Goal: Check status: Check status

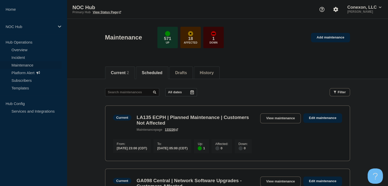
click at [153, 71] on button "Scheduled" at bounding box center [152, 73] width 21 height 5
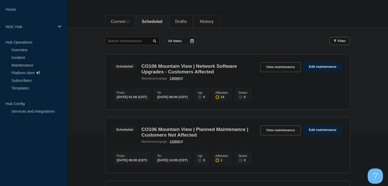
scroll to position [51, 0]
click at [120, 25] on li "Current 2" at bounding box center [120, 22] width 30 height 13
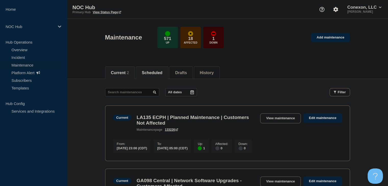
click at [155, 67] on li "Scheduled" at bounding box center [152, 73] width 32 height 13
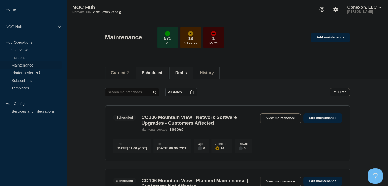
click at [178, 72] on li "Drafts" at bounding box center [180, 73] width 23 height 13
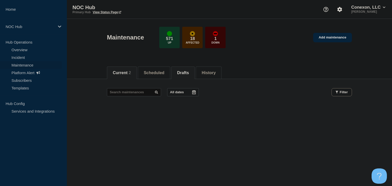
click at [121, 72] on button "Current 2" at bounding box center [122, 73] width 18 height 5
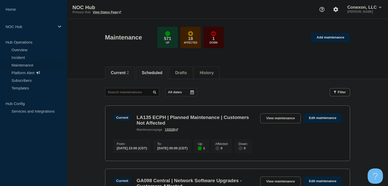
click at [159, 73] on button "Scheduled" at bounding box center [152, 73] width 21 height 5
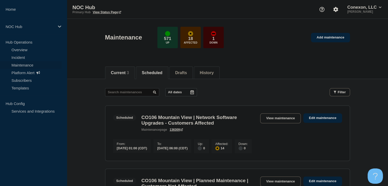
click at [122, 76] on li "Current 3" at bounding box center [120, 73] width 30 height 13
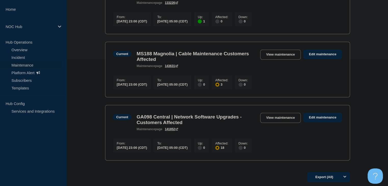
scroll to position [128, 0]
click at [273, 59] on link "View maintenance" at bounding box center [280, 54] width 40 height 10
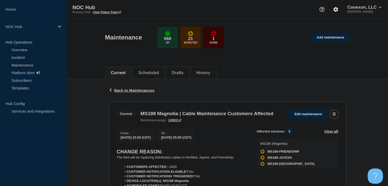
click at [20, 51] on link "Overview" at bounding box center [31, 50] width 62 height 8
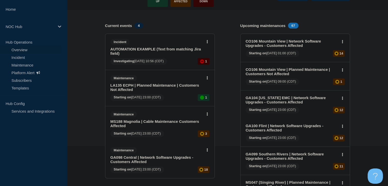
scroll to position [51, 0]
